Goal: Information Seeking & Learning: Check status

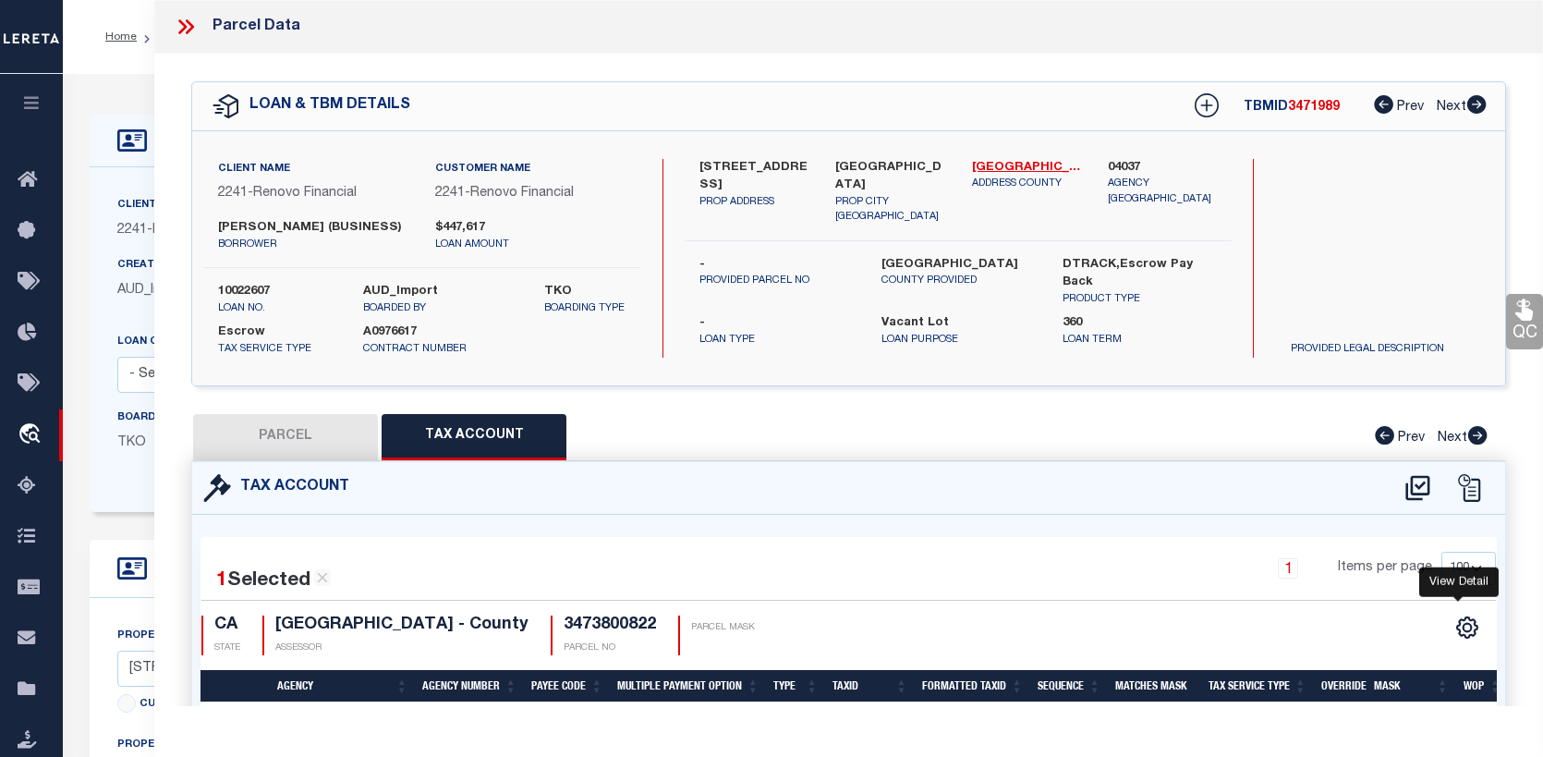
select select "100"
select select "25067"
select select "400"
select select "Escrow"
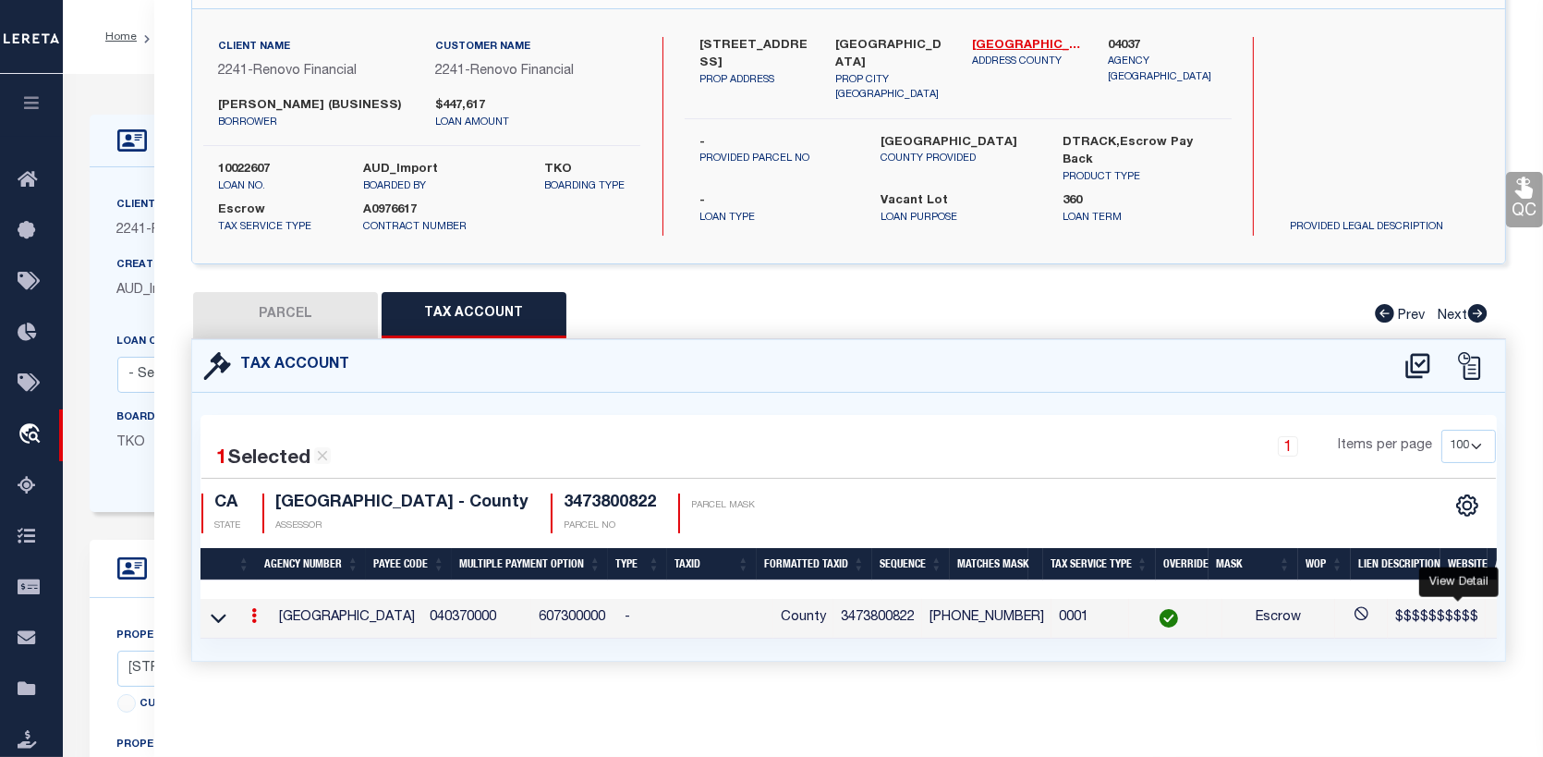
scroll to position [0, 158]
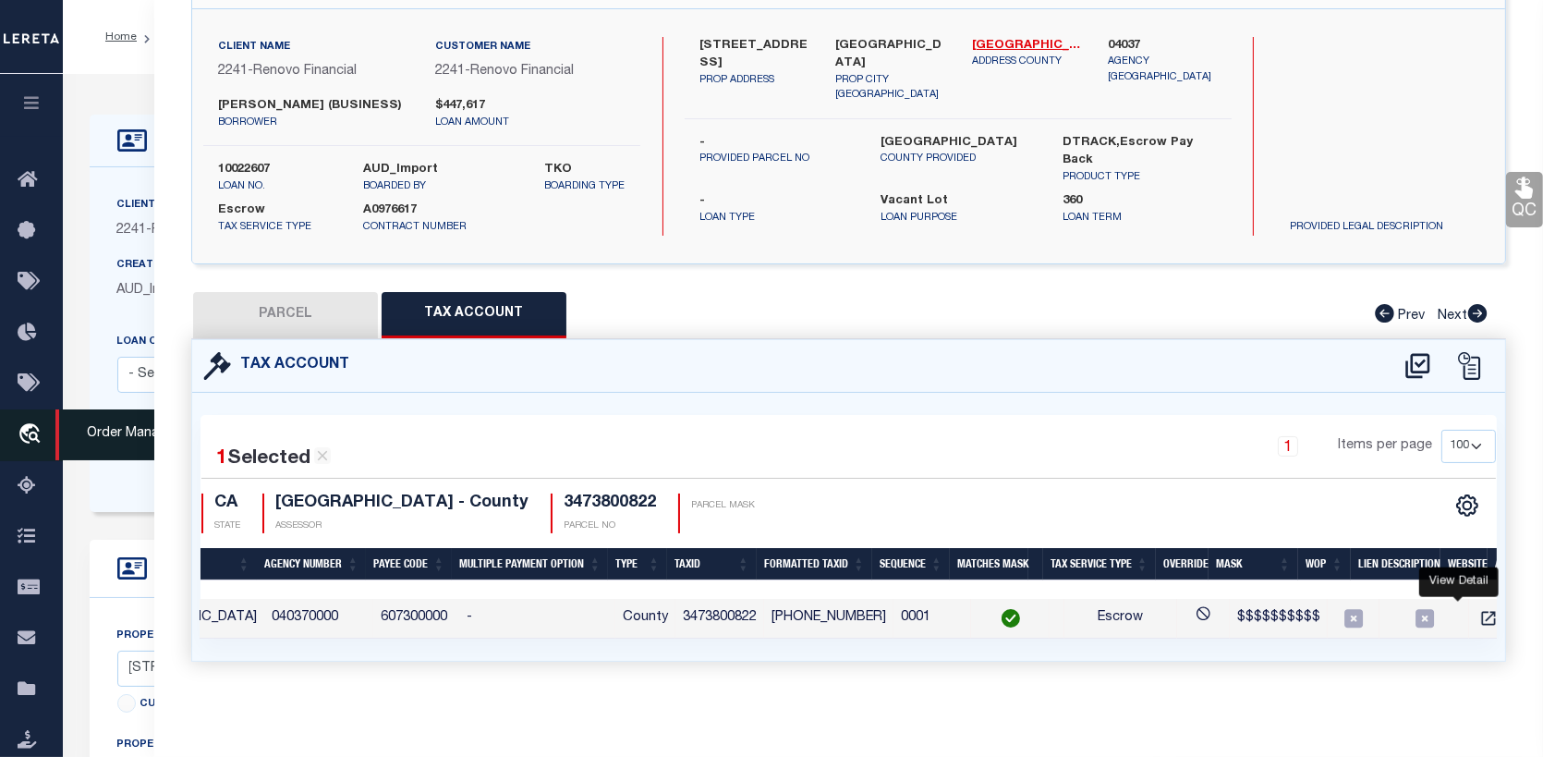
click at [24, 423] on icon "travel_explore" at bounding box center [33, 435] width 30 height 24
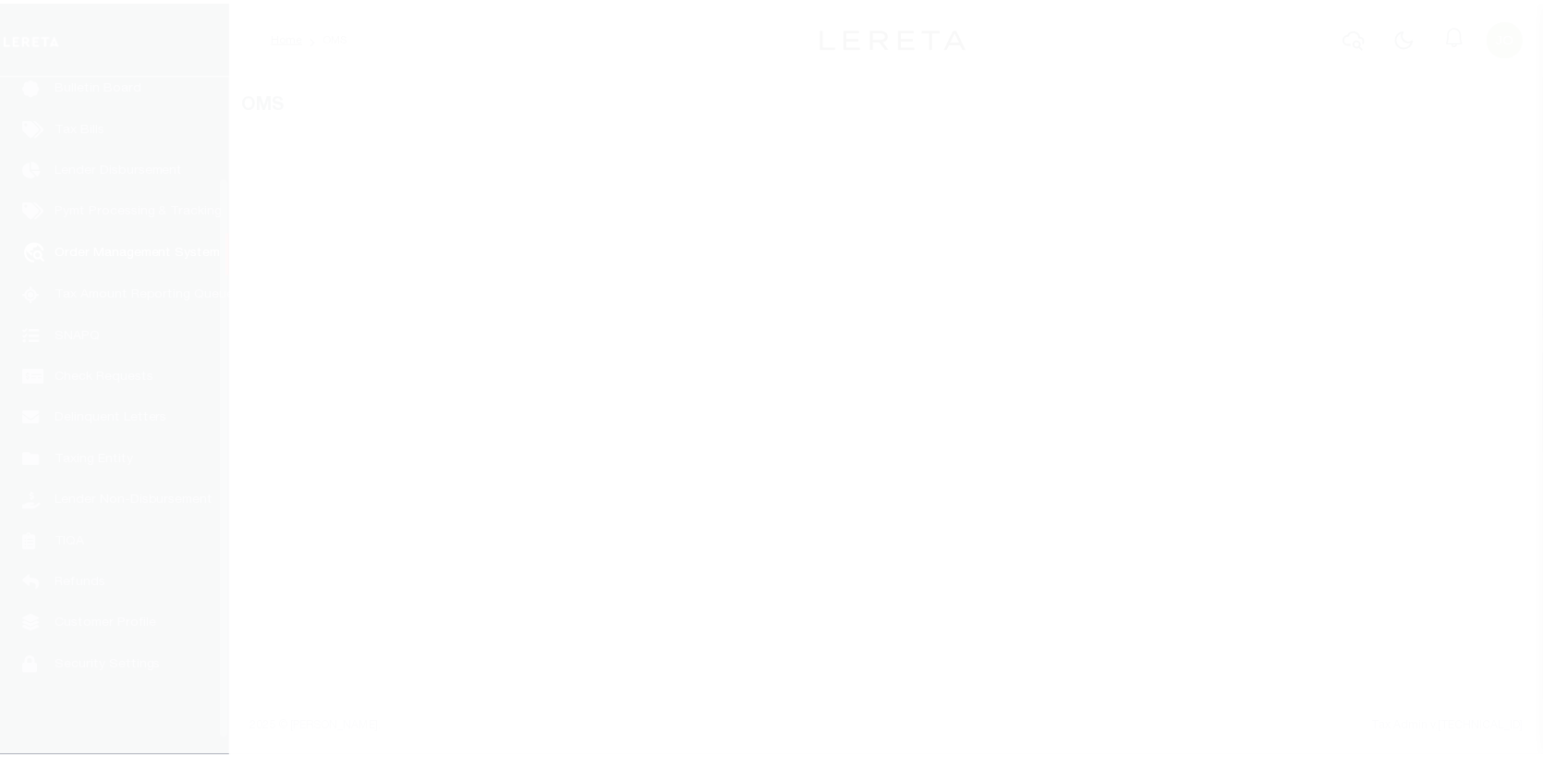
scroll to position [134, 0]
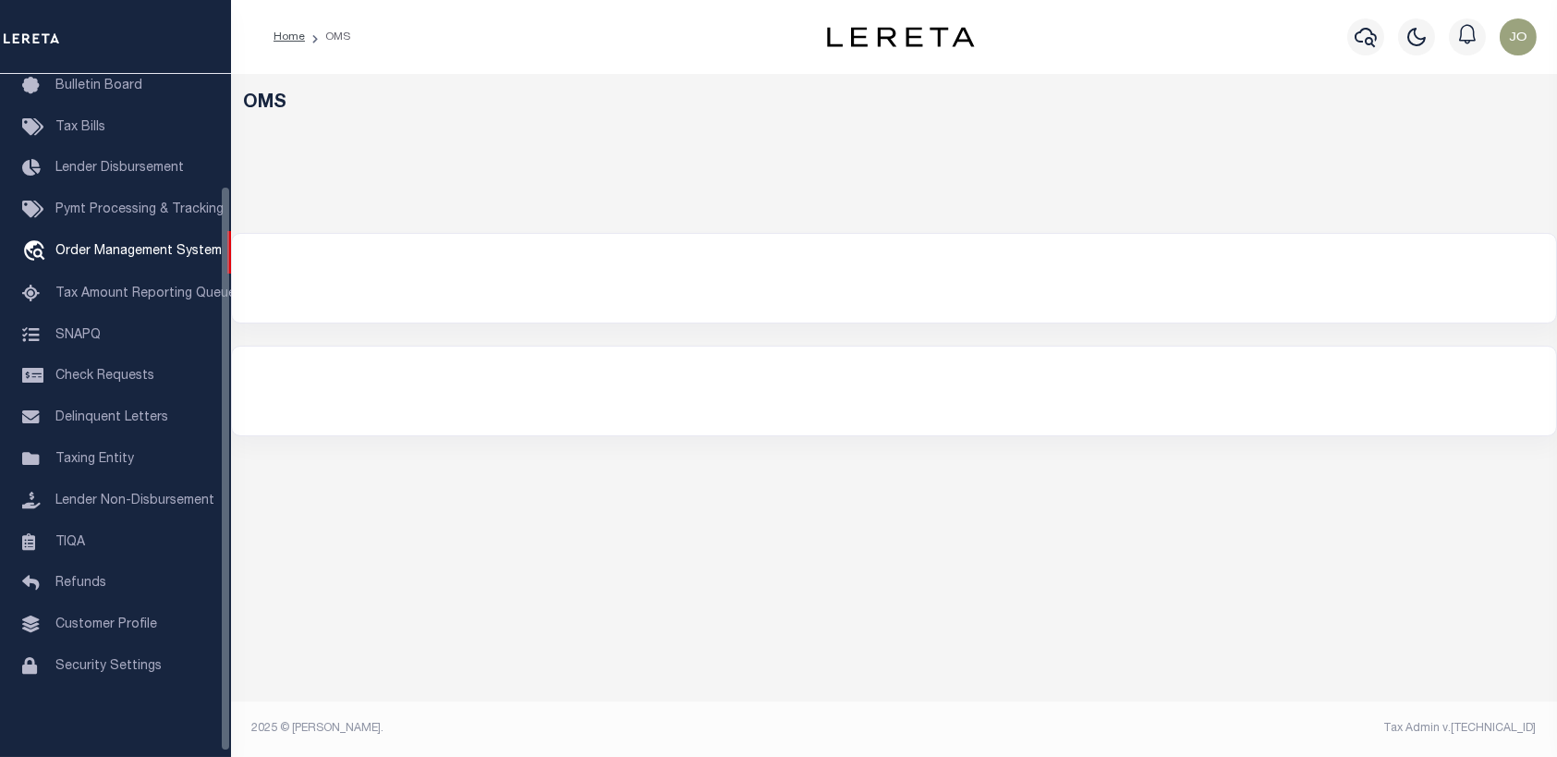
select select "200"
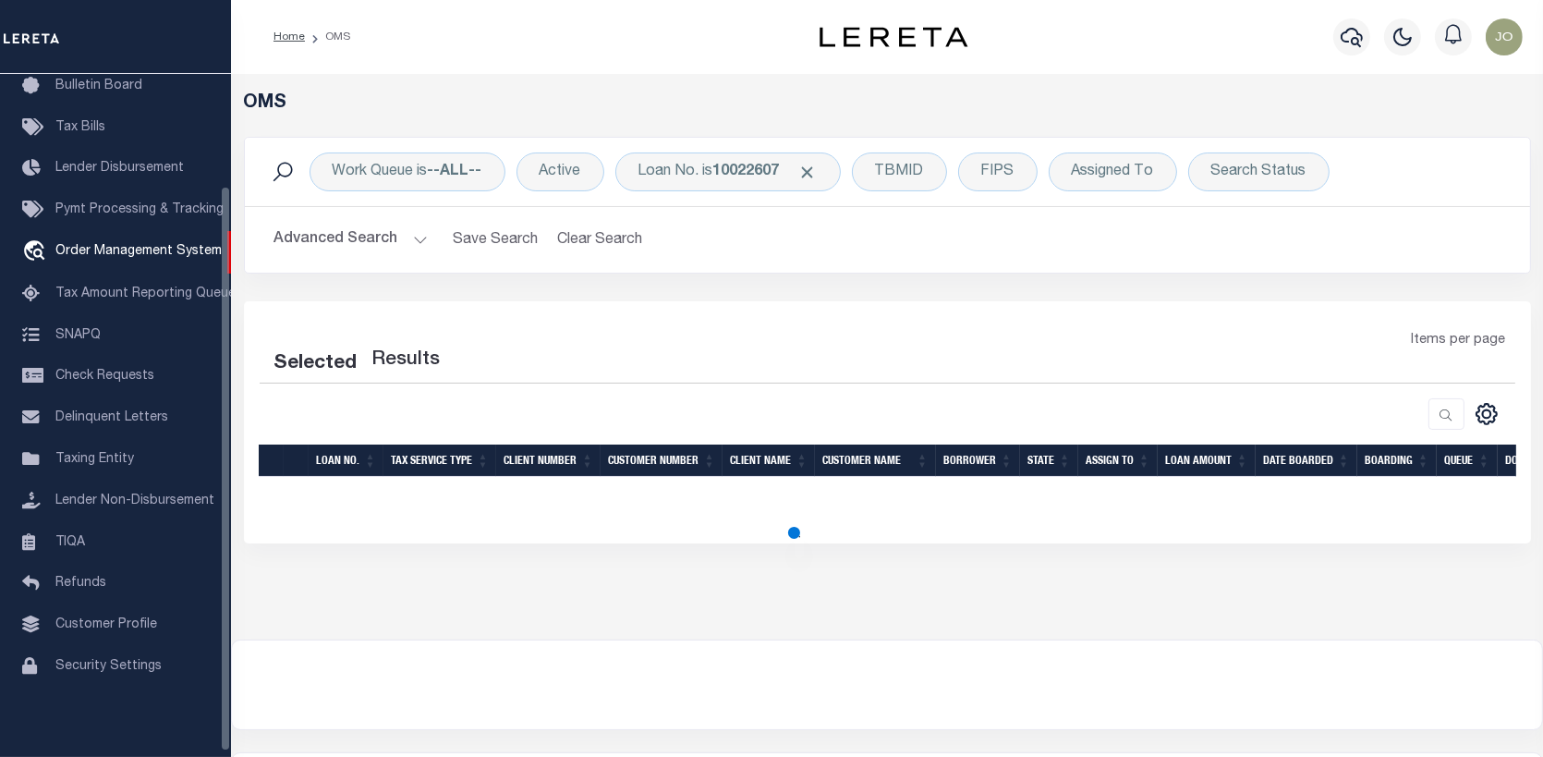
select select "200"
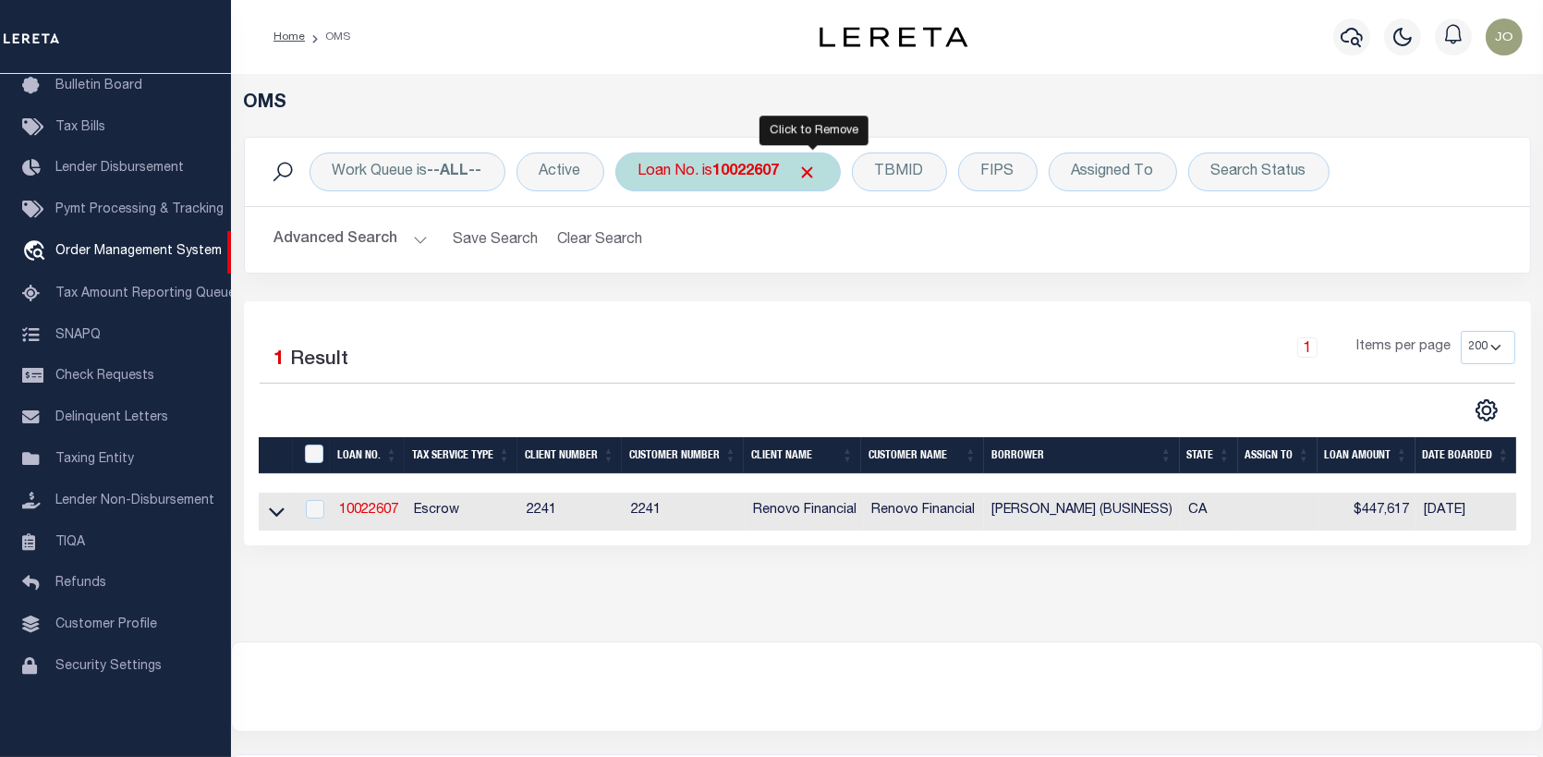
click at [813, 164] on span "Click to Remove" at bounding box center [807, 172] width 19 height 19
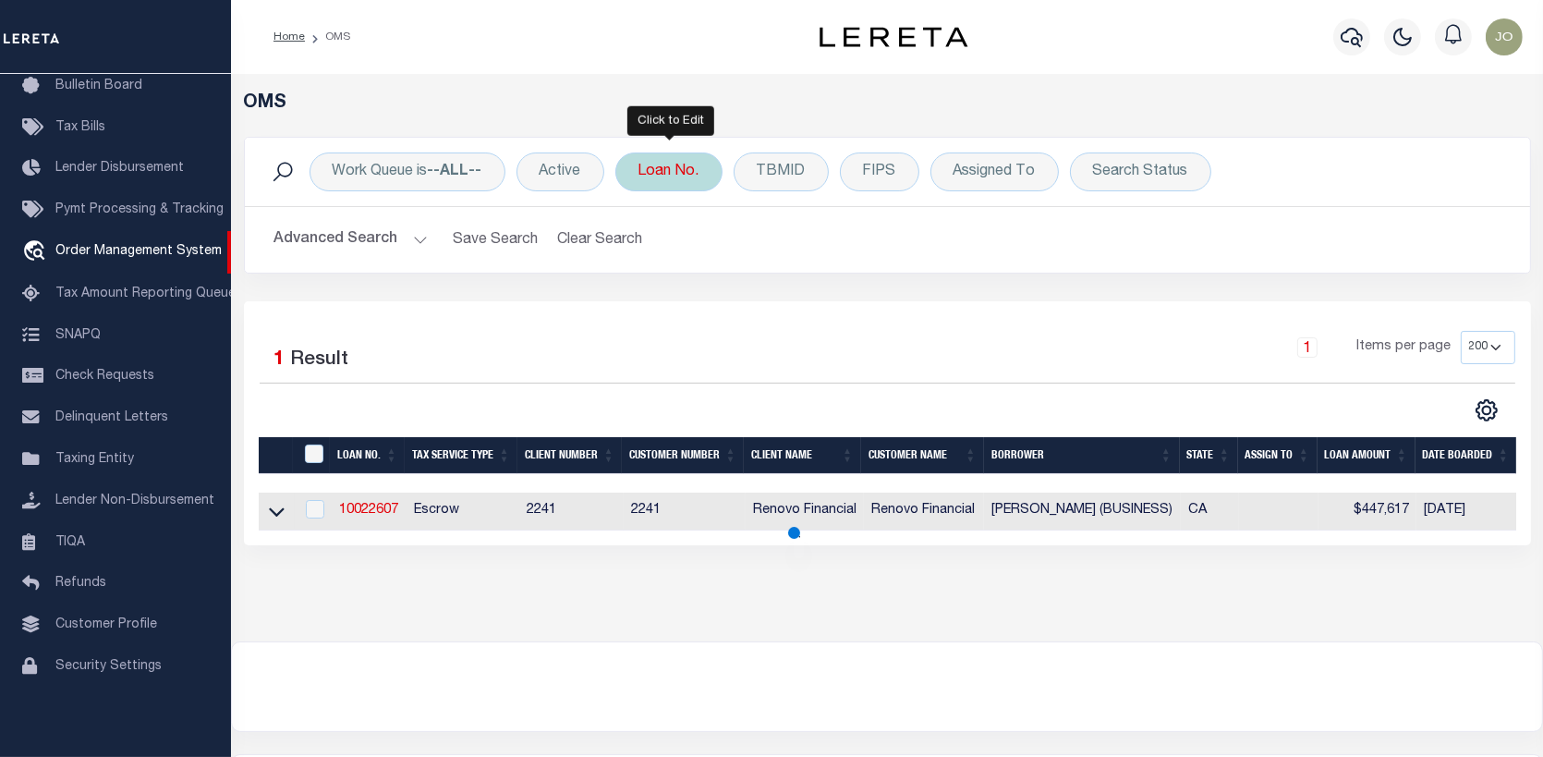
click at [682, 167] on div "Loan No." at bounding box center [668, 171] width 107 height 39
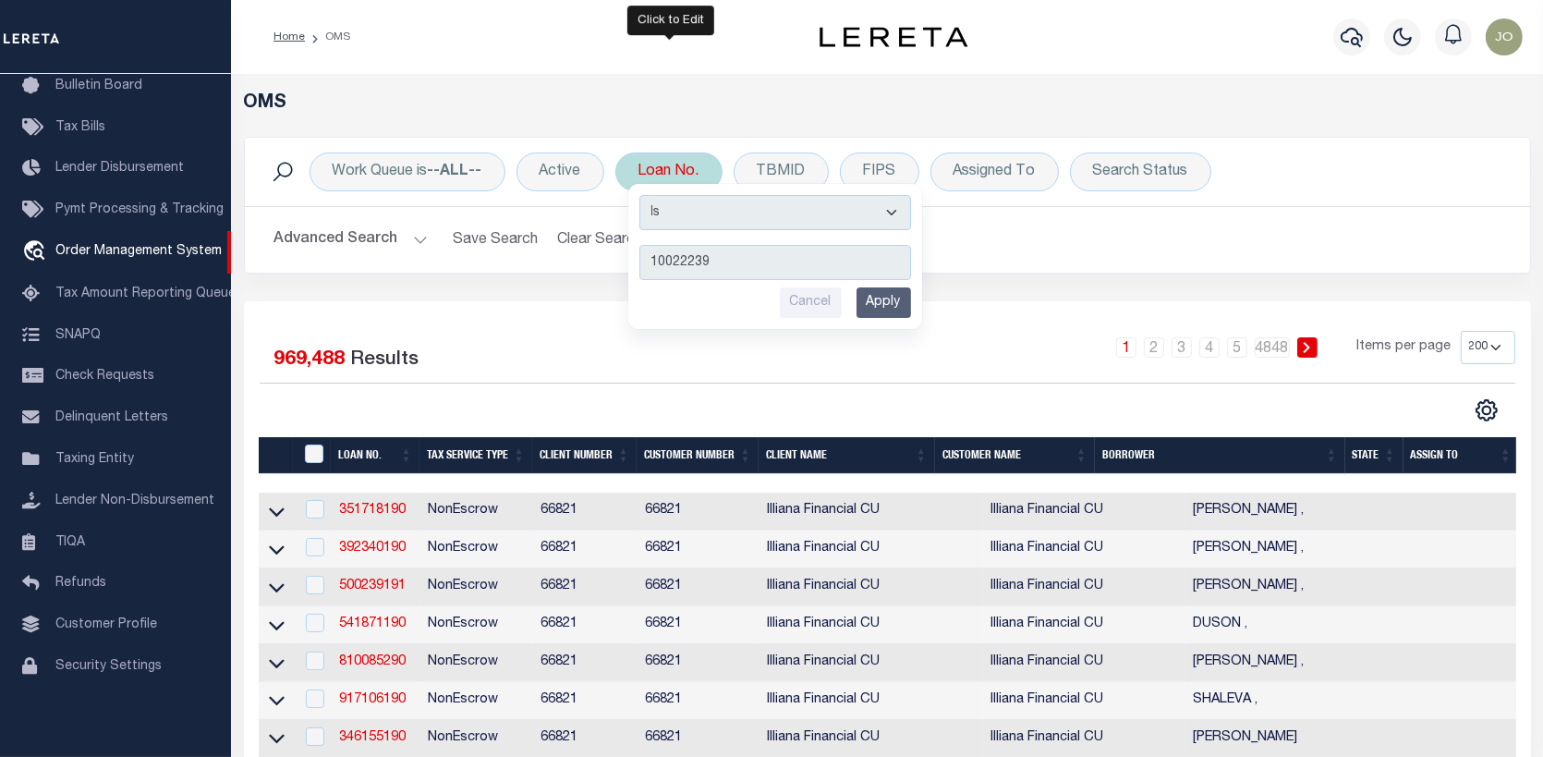
type input "10022239"
click at [872, 295] on input "Apply" at bounding box center [884, 302] width 55 height 30
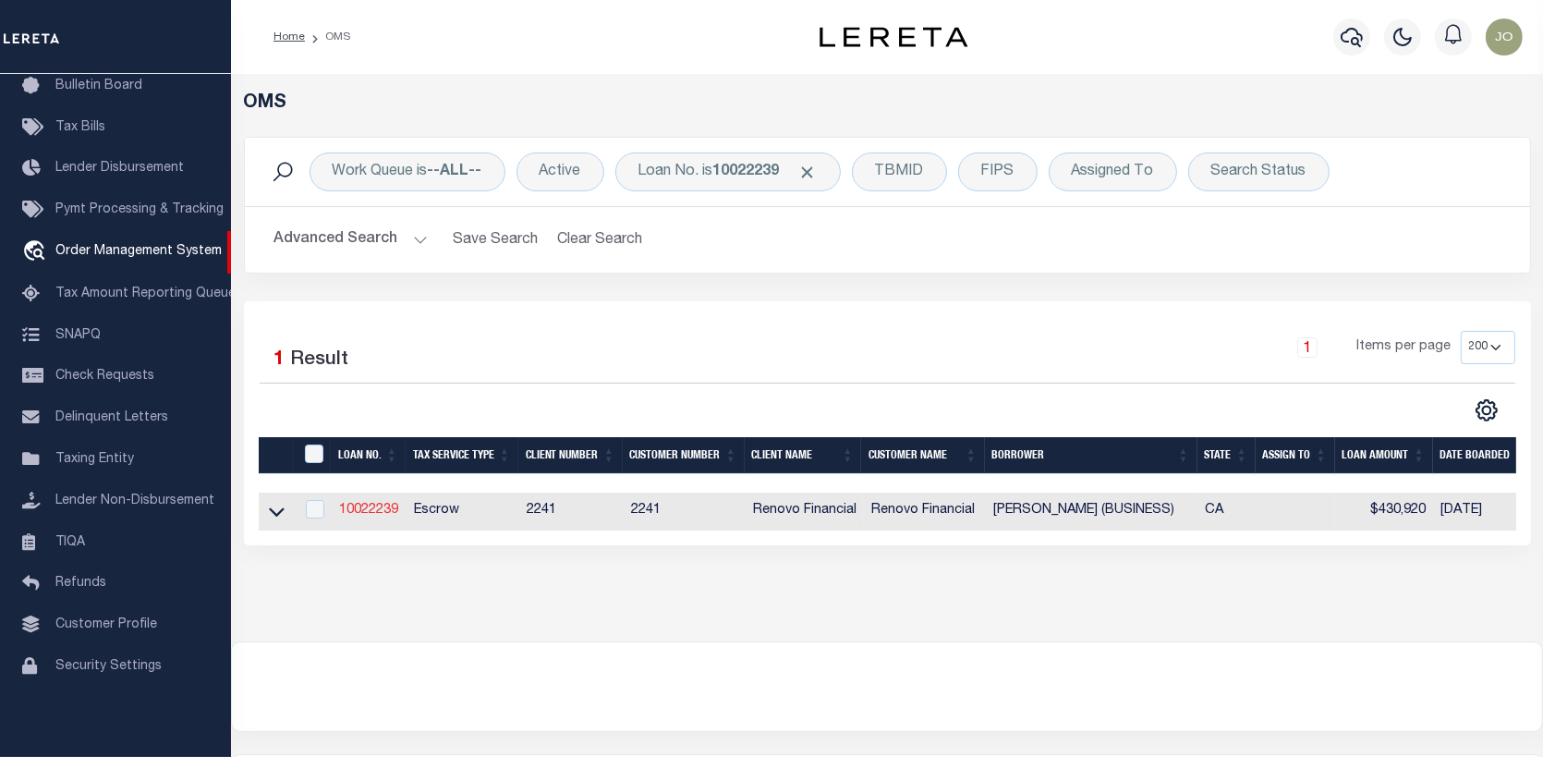
click at [372, 517] on link "10022239" at bounding box center [368, 510] width 59 height 13
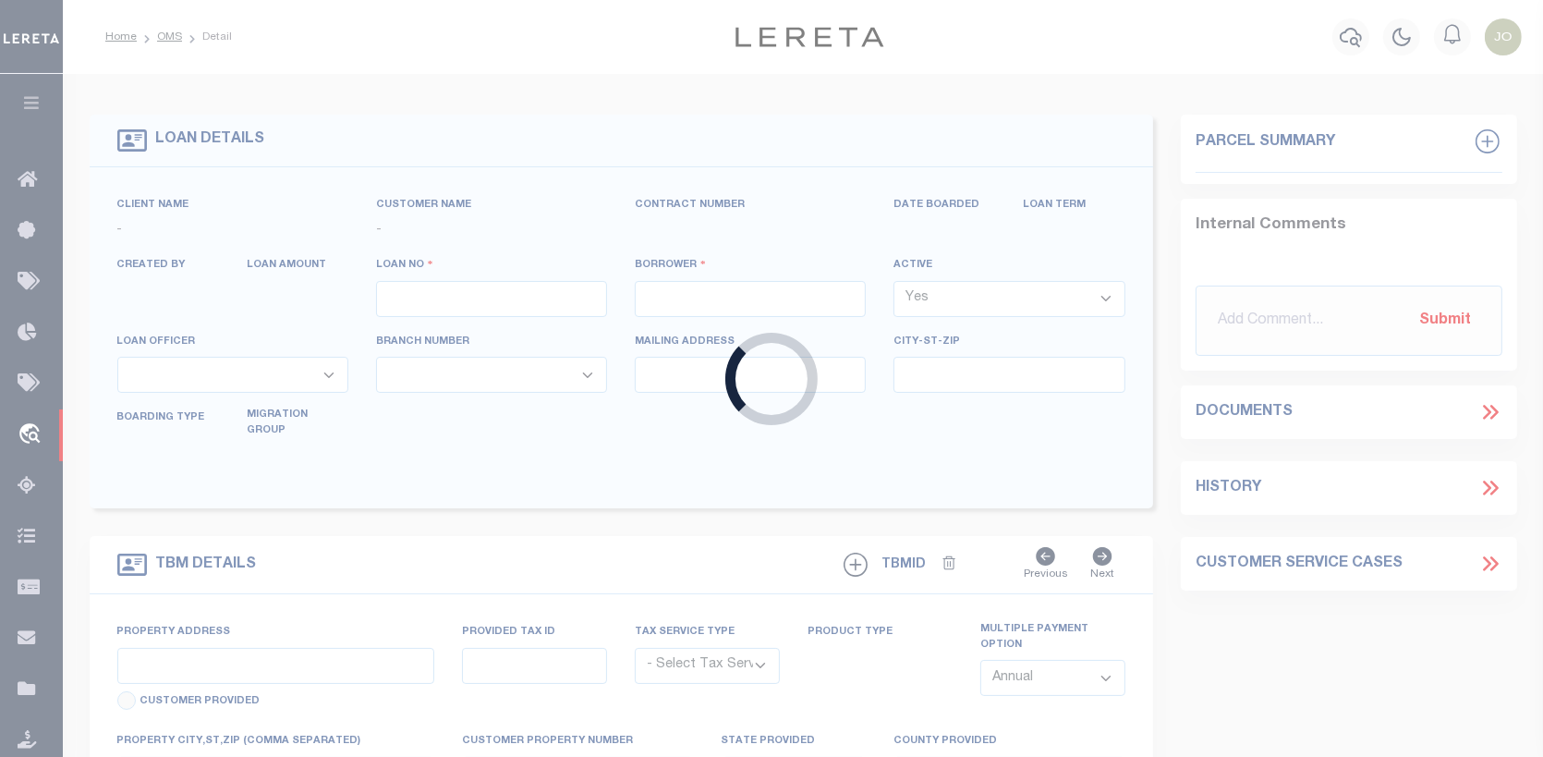
type input "10022239"
type input "[PERSON_NAME] (BUSINESS)"
select select
select select "400"
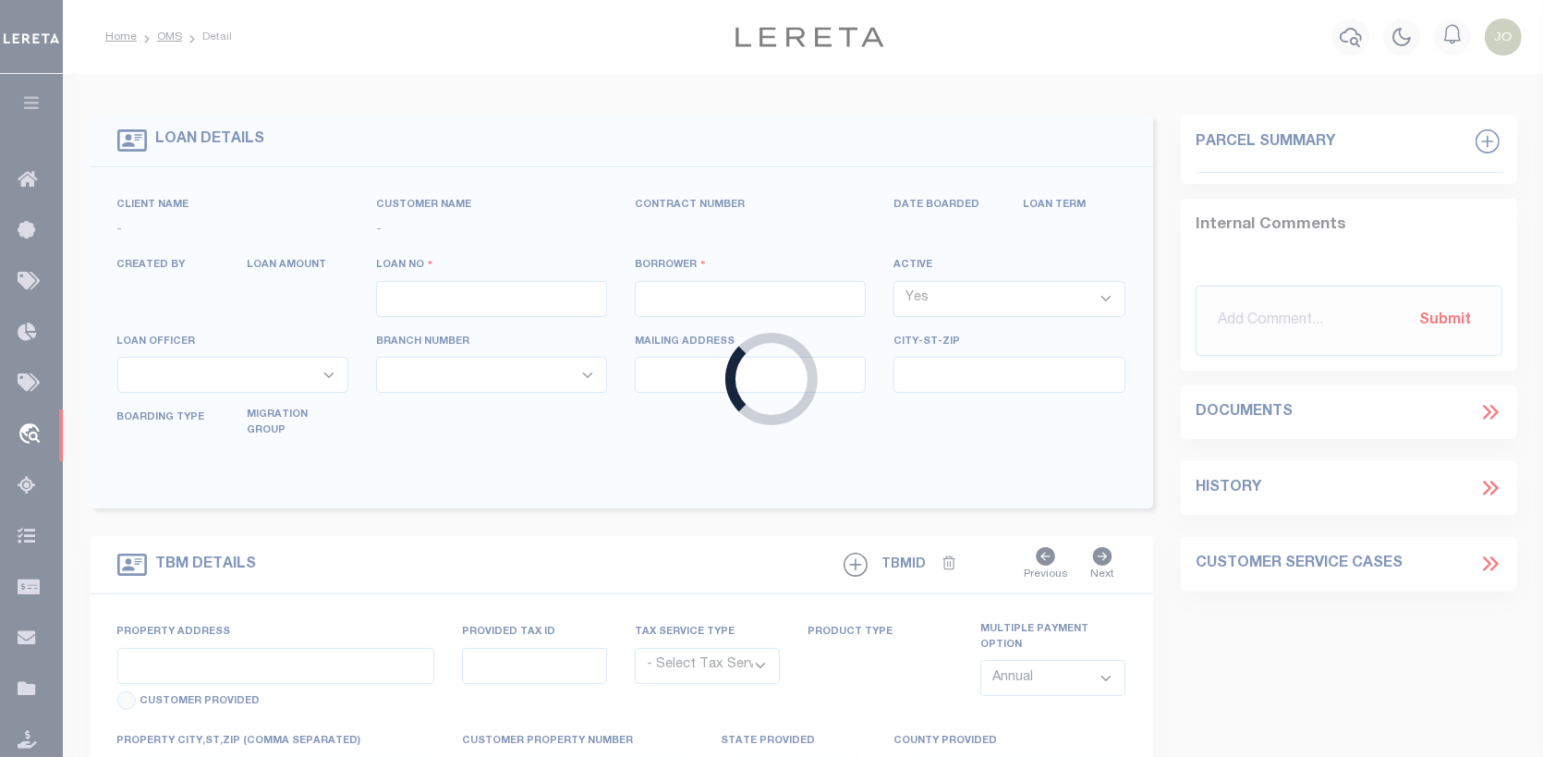
select select "Escrow"
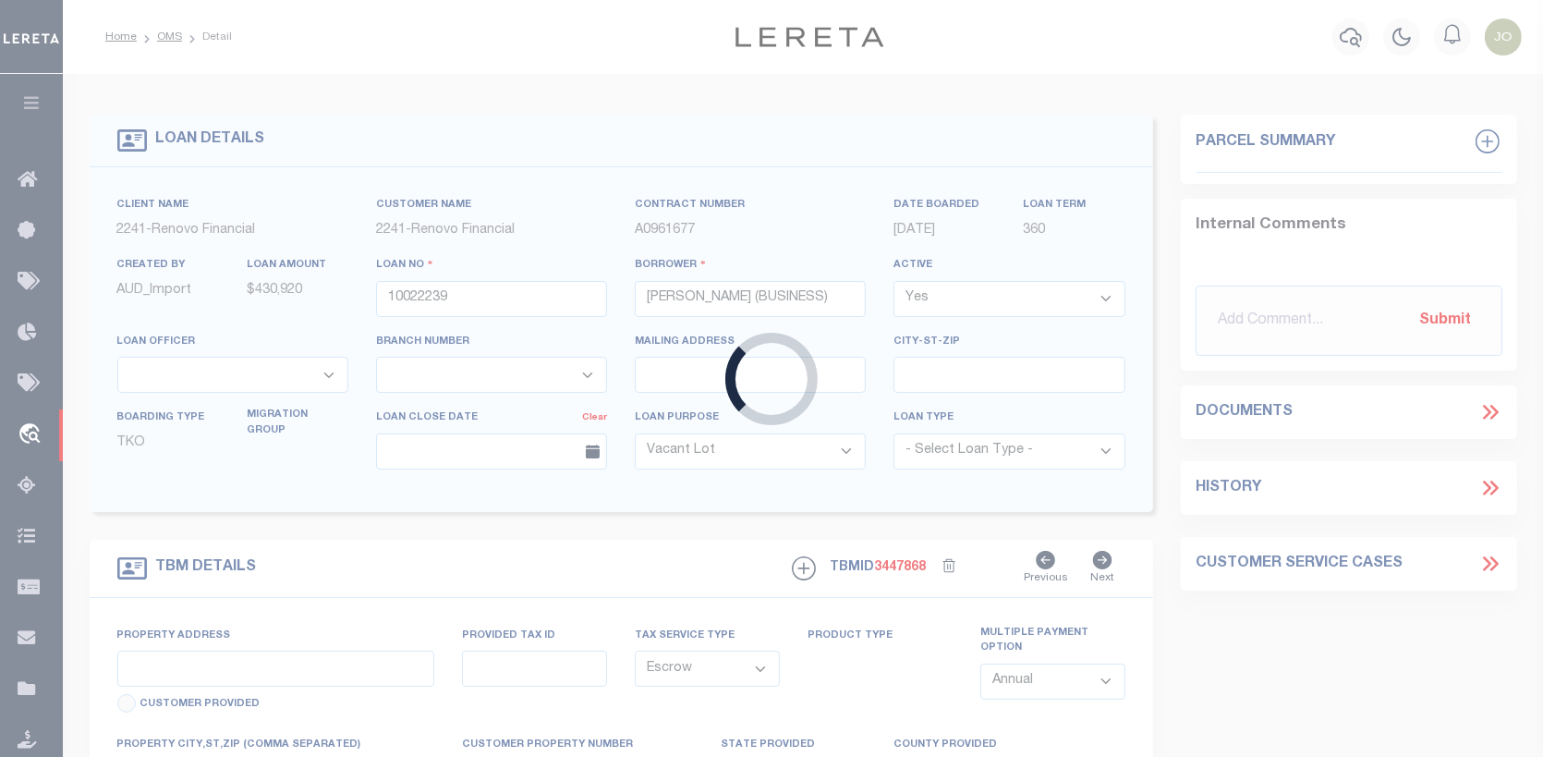
type input "[STREET_ADDRESS]"
select select
type input "[GEOGRAPHIC_DATA]"
type input "a0kUS00000BohQ2"
type input "CA"
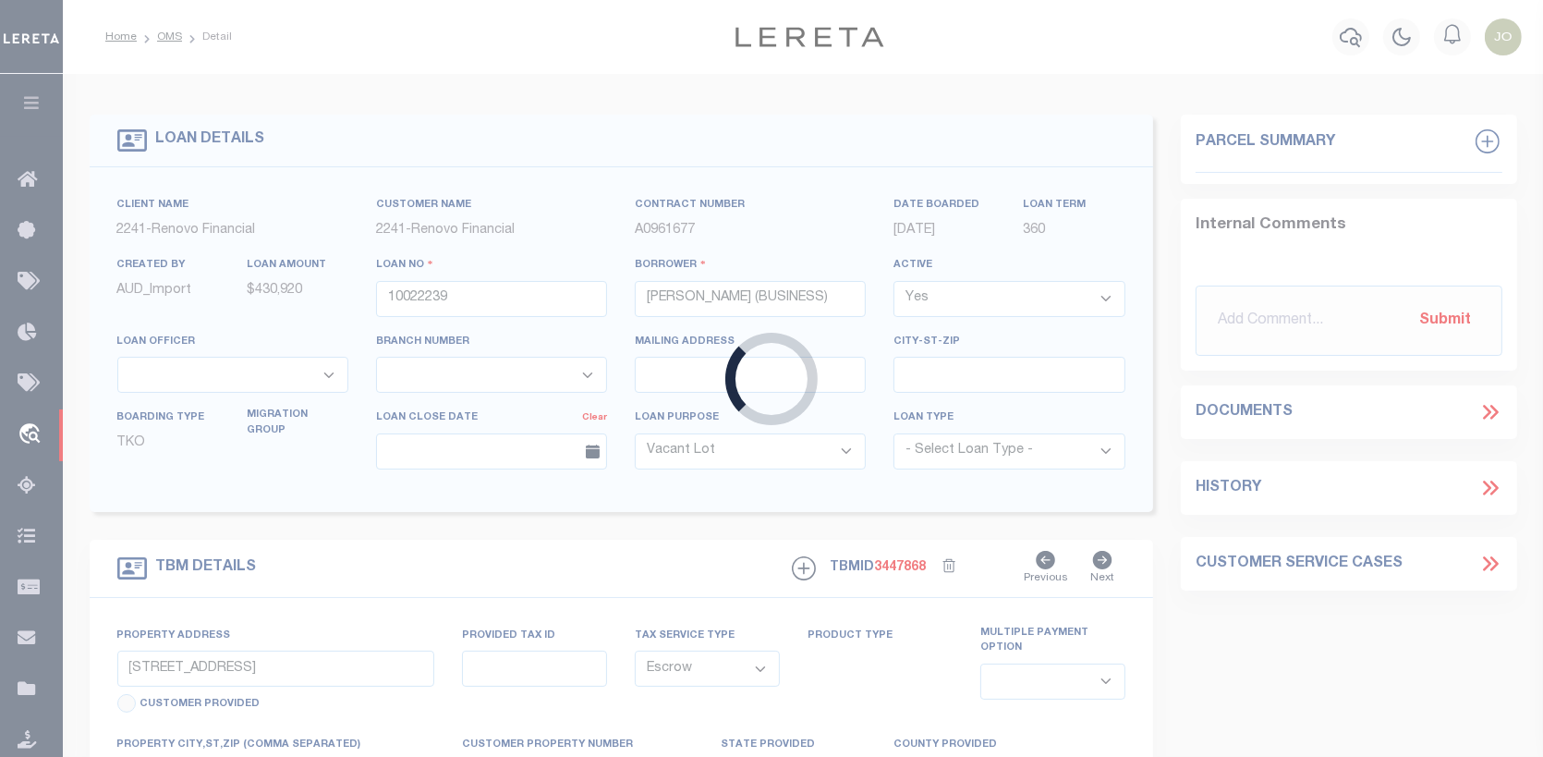
select select
select select "25067"
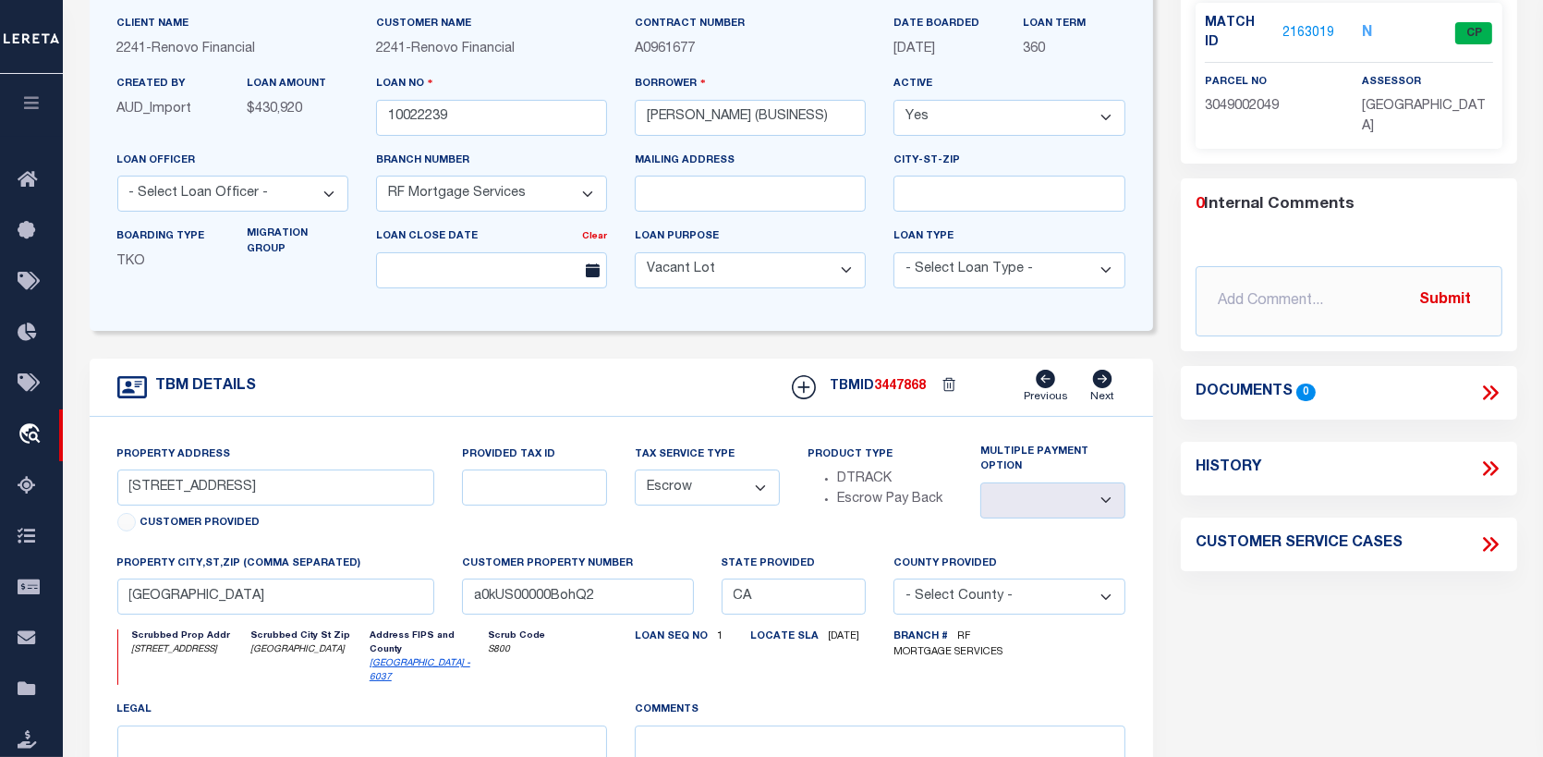
scroll to position [185, 0]
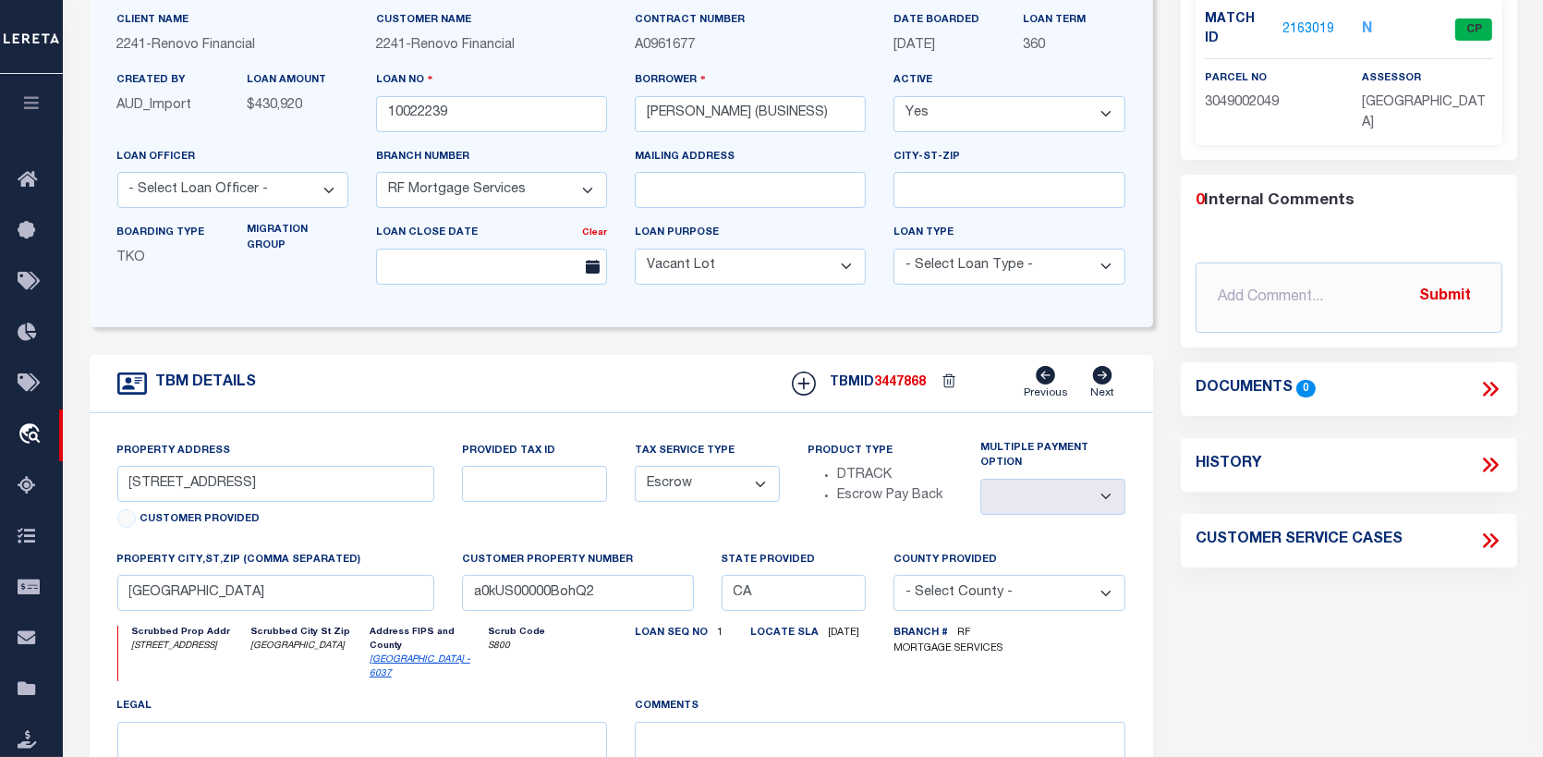
click at [1313, 21] on link "2163019" at bounding box center [1309, 29] width 52 height 19
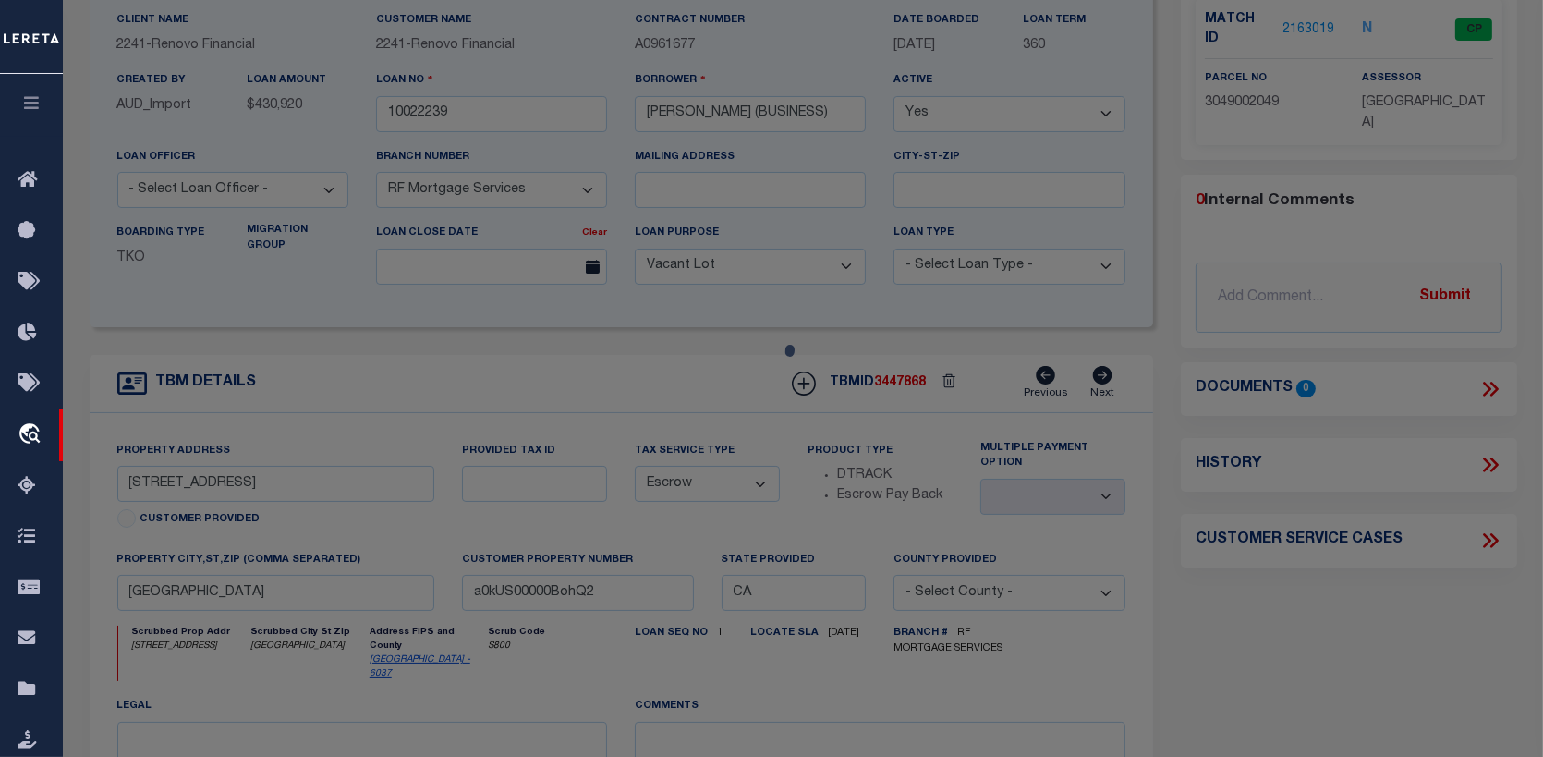
checkbox input "false"
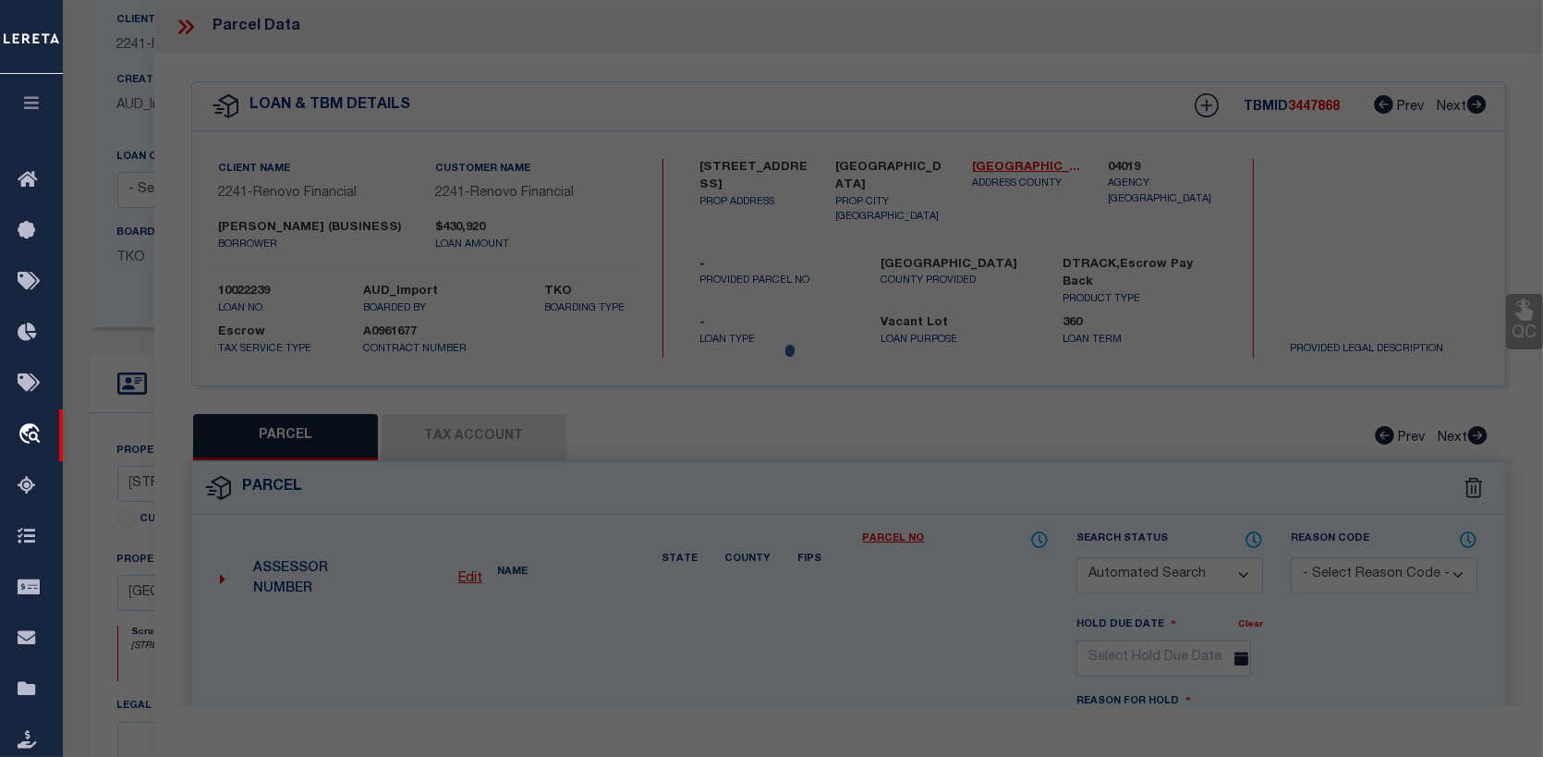
select select "CP"
type input "AP INVESTMENTS & REHABS LLC"
select select "ATL"
select select "ADD"
type input "7757 E AVENUE T8"
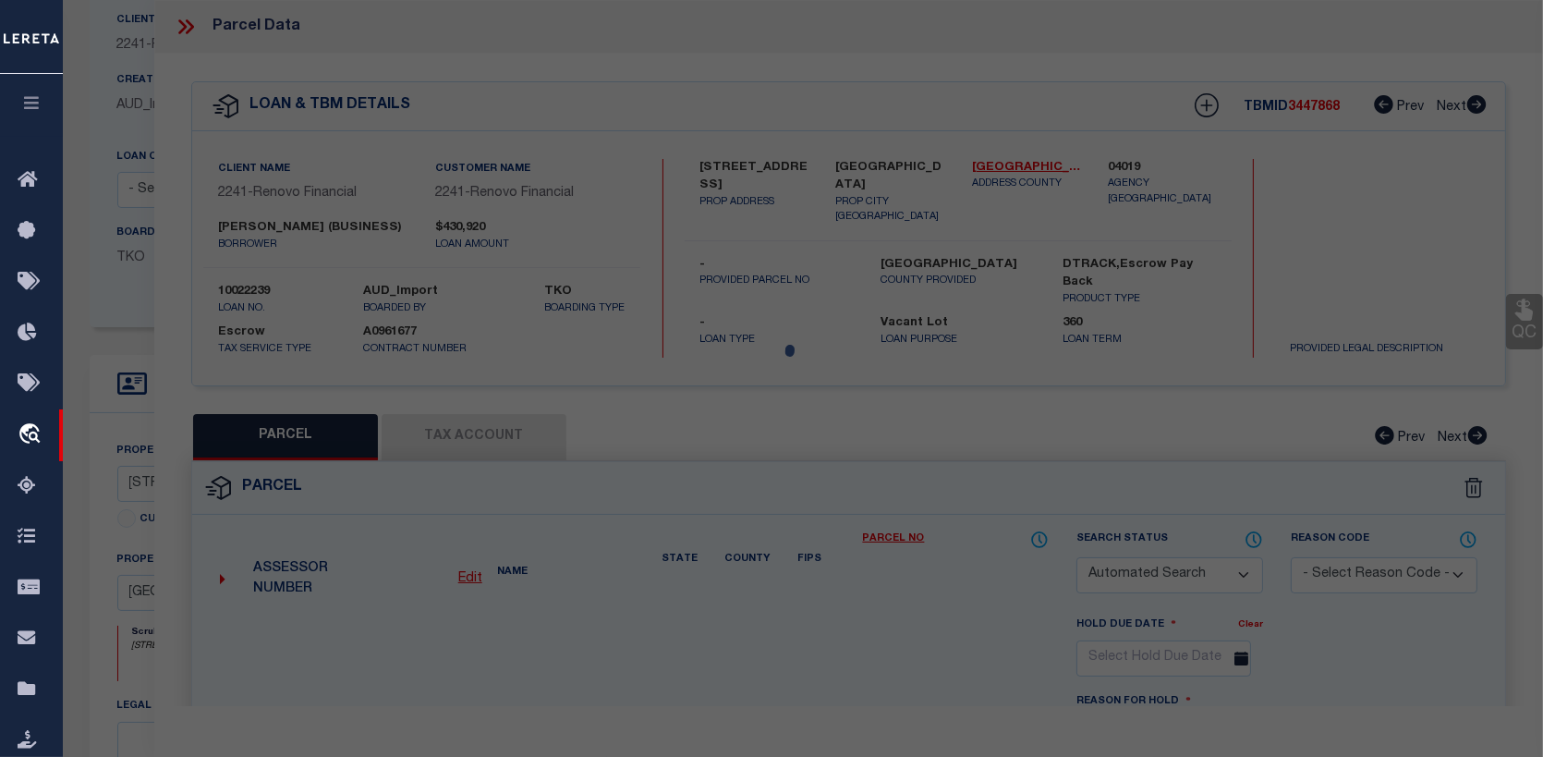
checkbox input "false"
type input "LITTLEROCK, CA 93543"
type textarea "PARCEL MAP AS PER BK 194 P 31-32 OF P M LOT 1"
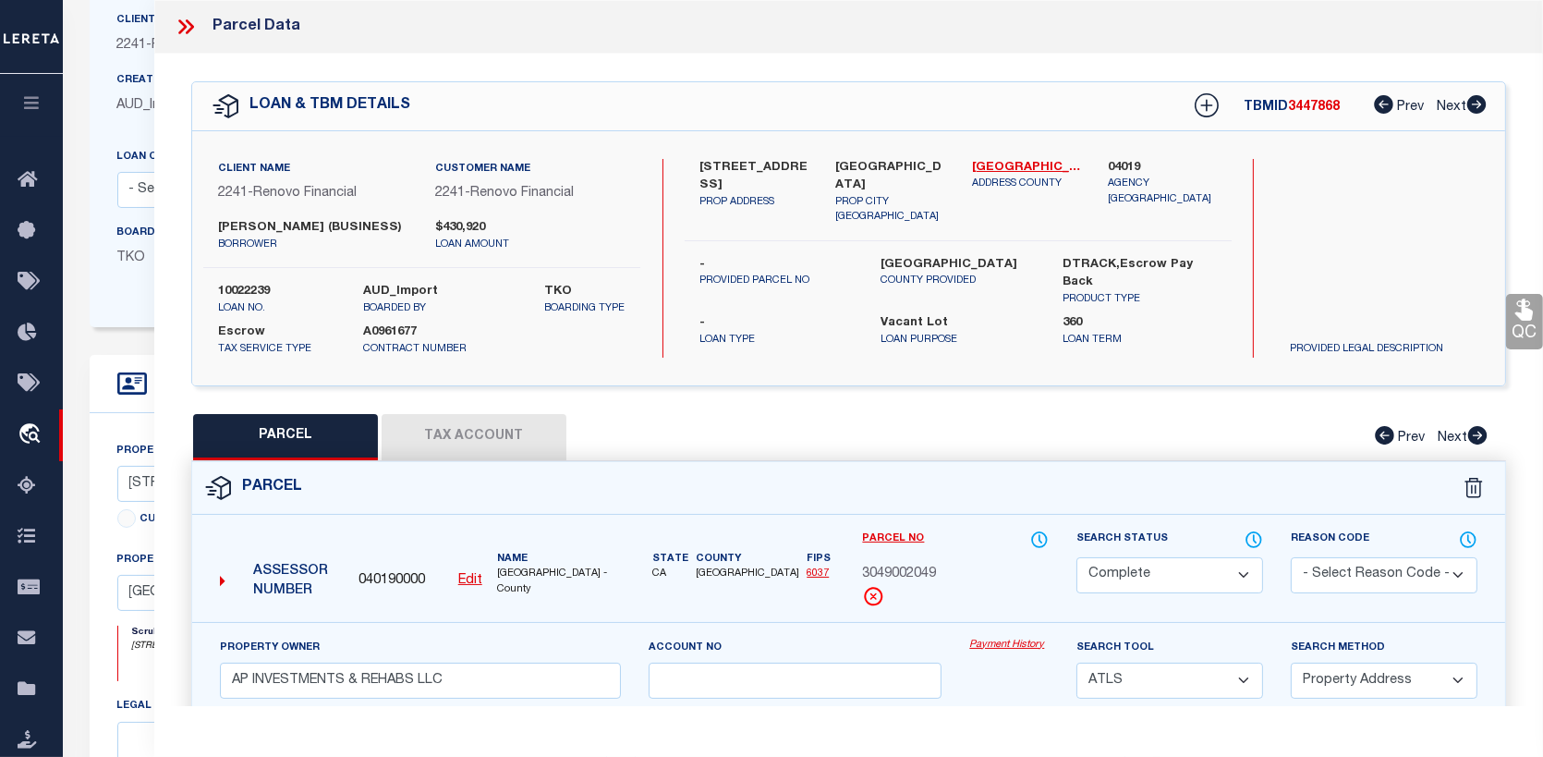
click at [1023, 643] on link "Payment History" at bounding box center [1008, 646] width 79 height 16
